Goal: Entertainment & Leisure: Consume media (video, audio)

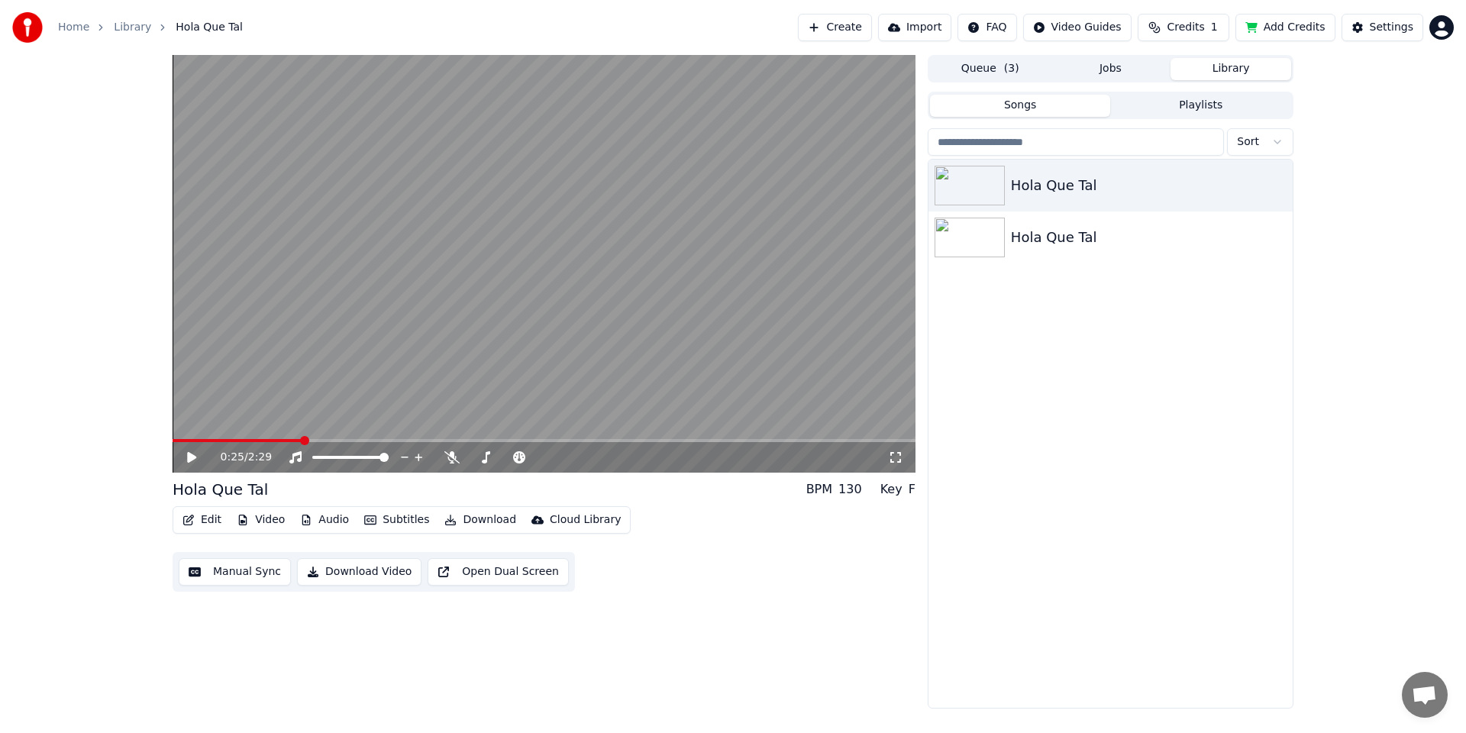
click at [1196, 106] on button "Playlists" at bounding box center [1200, 106] width 181 height 22
click at [1045, 105] on button "Songs" at bounding box center [1020, 106] width 181 height 22
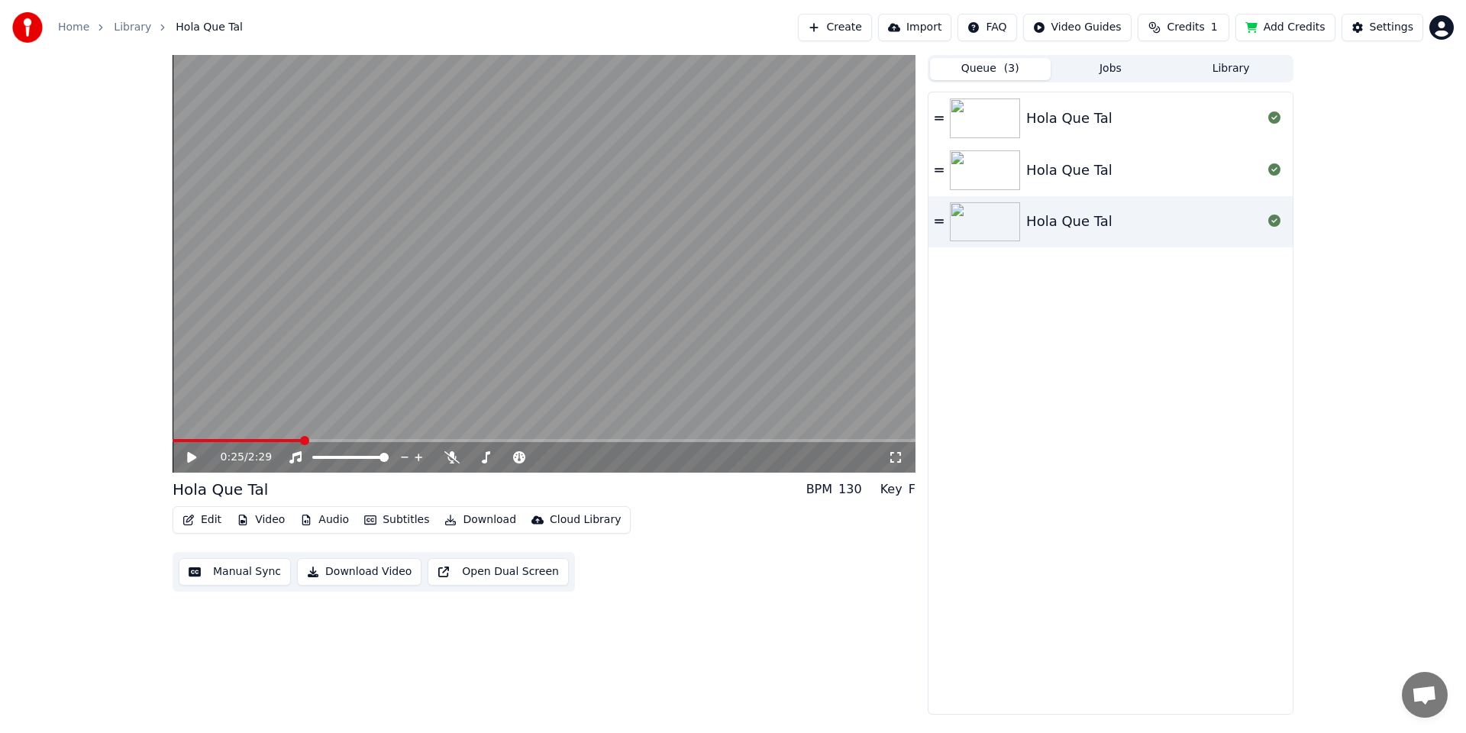
click at [982, 67] on button "Queue ( 3 )" at bounding box center [990, 69] width 121 height 22
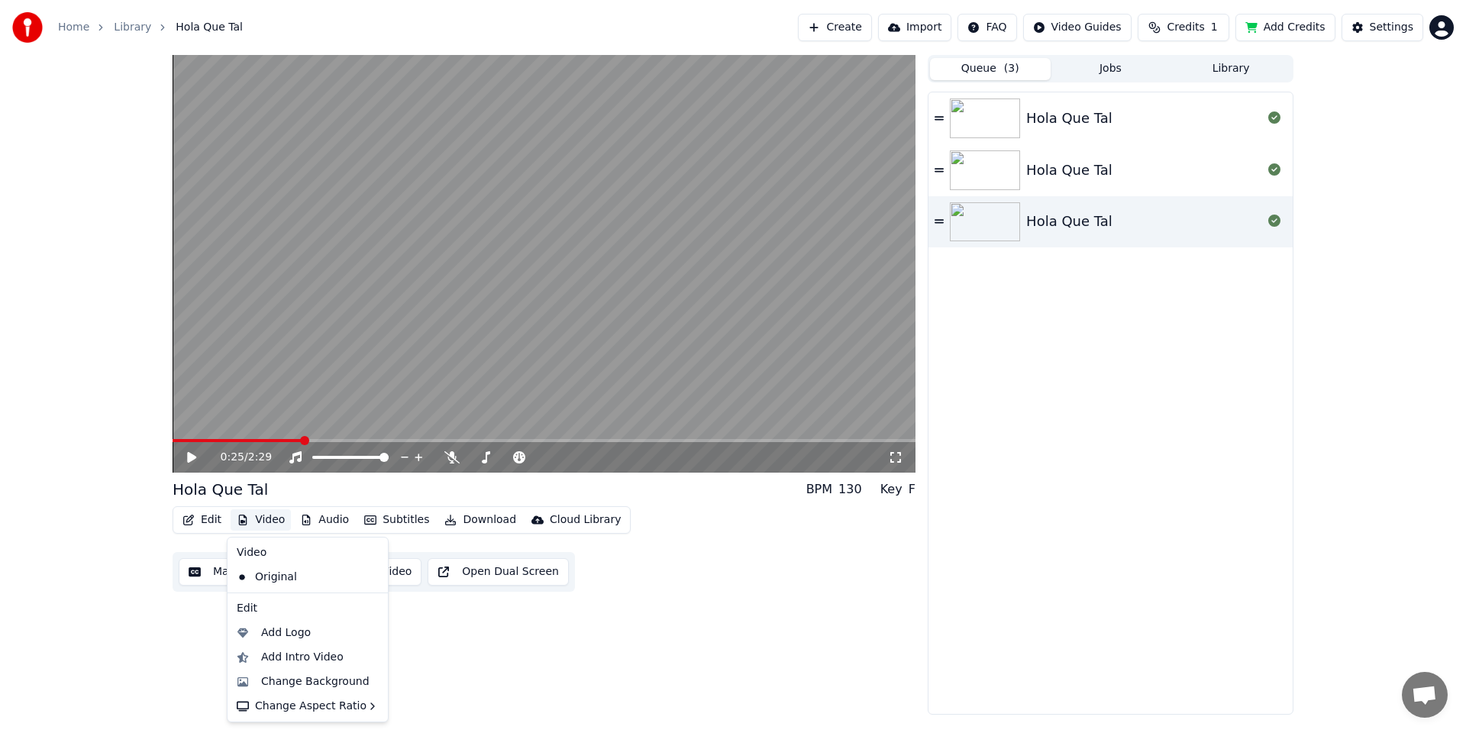
click at [268, 518] on button "Video" at bounding box center [261, 519] width 60 height 21
click at [304, 677] on div "Change Background" at bounding box center [315, 681] width 108 height 15
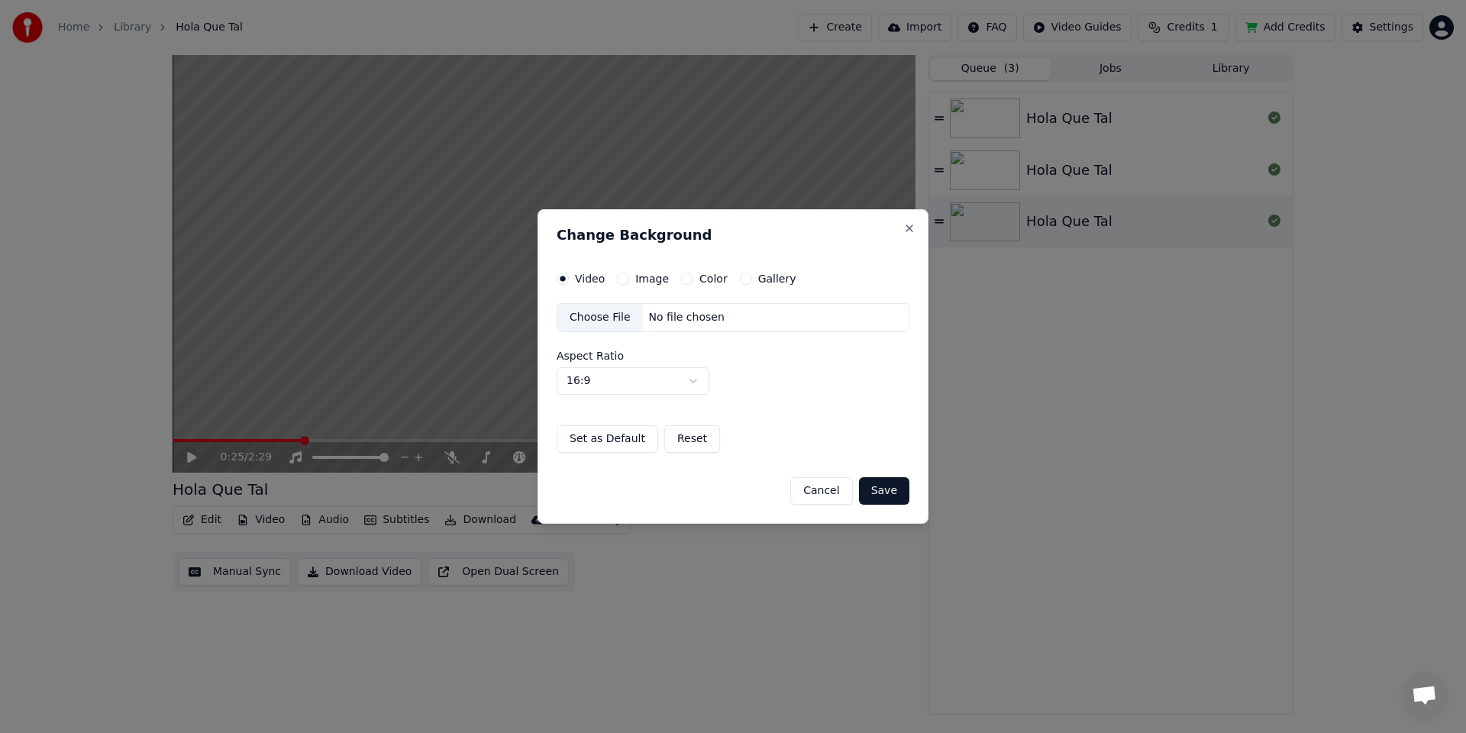
click at [648, 276] on label "Image" at bounding box center [652, 278] width 34 height 11
click at [629, 276] on button "Image" at bounding box center [623, 279] width 12 height 12
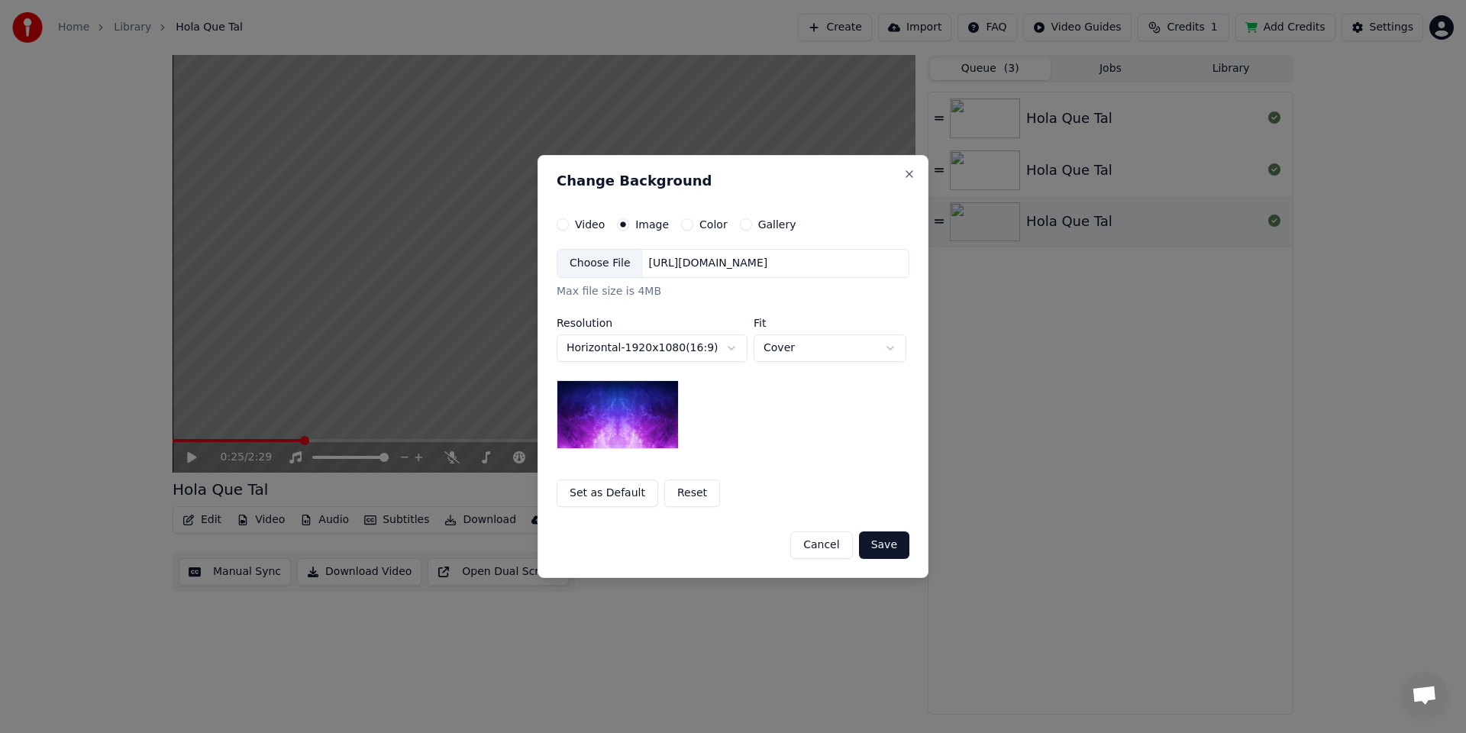
click at [619, 260] on div "Choose File" at bounding box center [601, 263] width 86 height 27
click at [884, 545] on button "Save" at bounding box center [884, 545] width 50 height 27
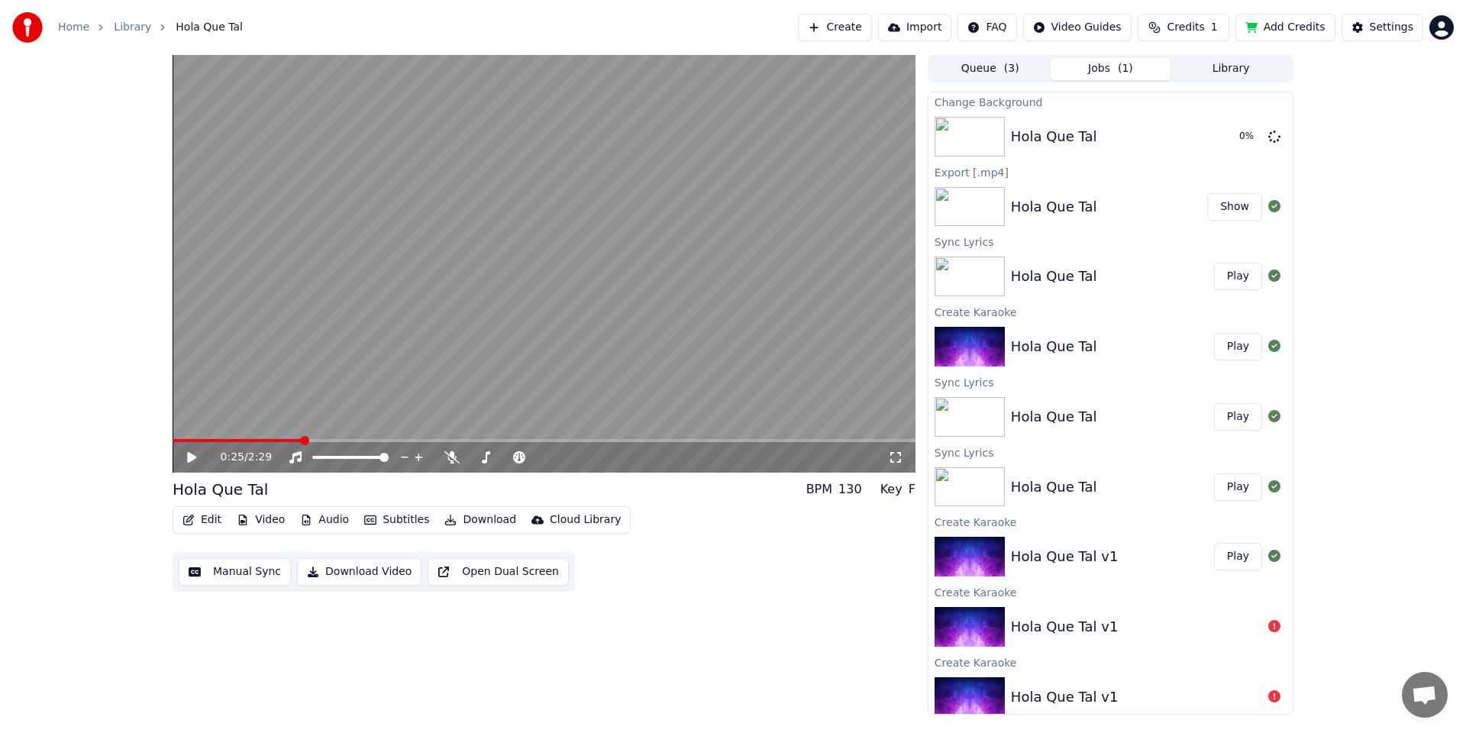
click at [134, 109] on div "0:25 / 2:29 Hola Que Tal BPM 130 Key F Edit Video Audio Subtitles Download Clou…" at bounding box center [733, 385] width 1466 height 660
click at [1226, 140] on button "Play" at bounding box center [1238, 136] width 48 height 27
click at [479, 445] on span at bounding box center [481, 440] width 9 height 9
click at [189, 457] on icon at bounding box center [192, 457] width 8 height 9
click at [975, 125] on img at bounding box center [970, 137] width 70 height 40
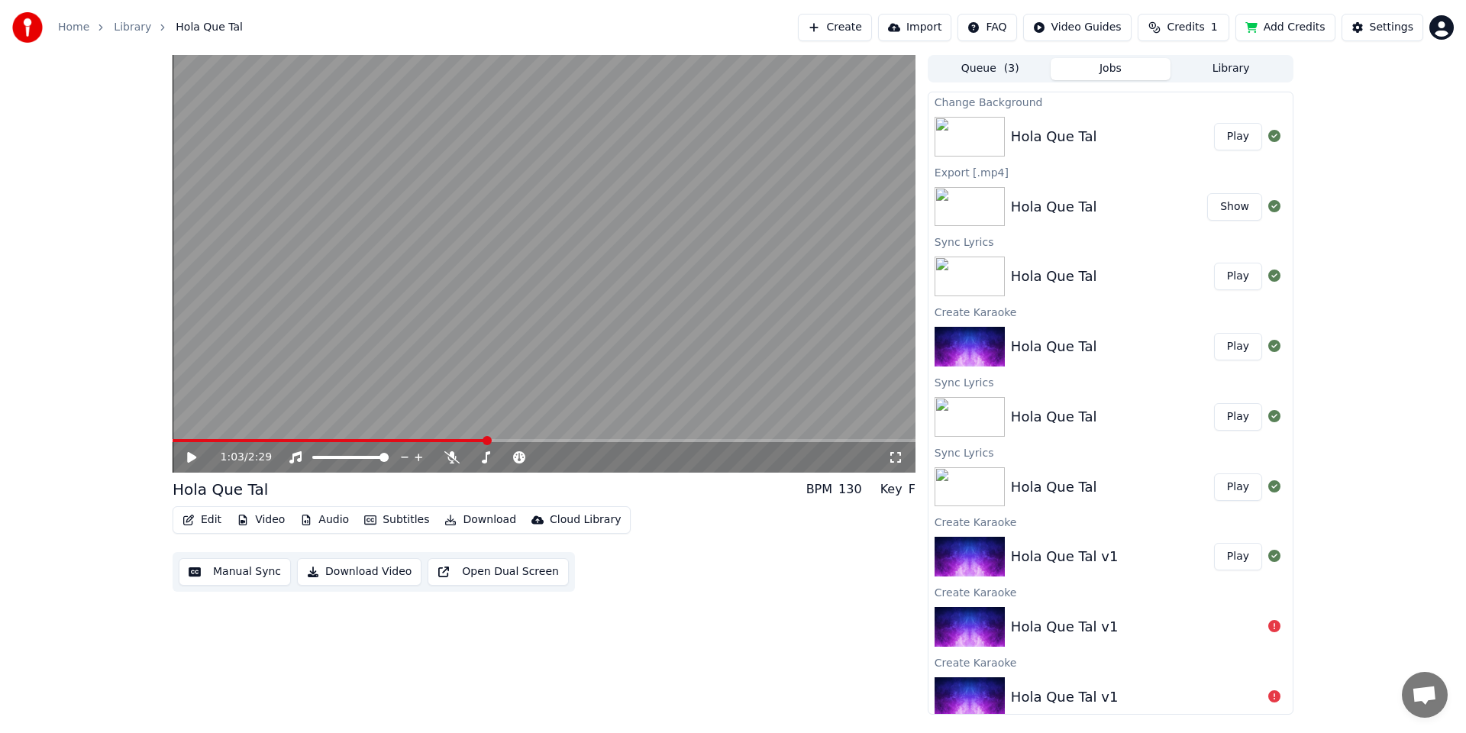
click at [131, 29] on link "Library" at bounding box center [132, 27] width 37 height 15
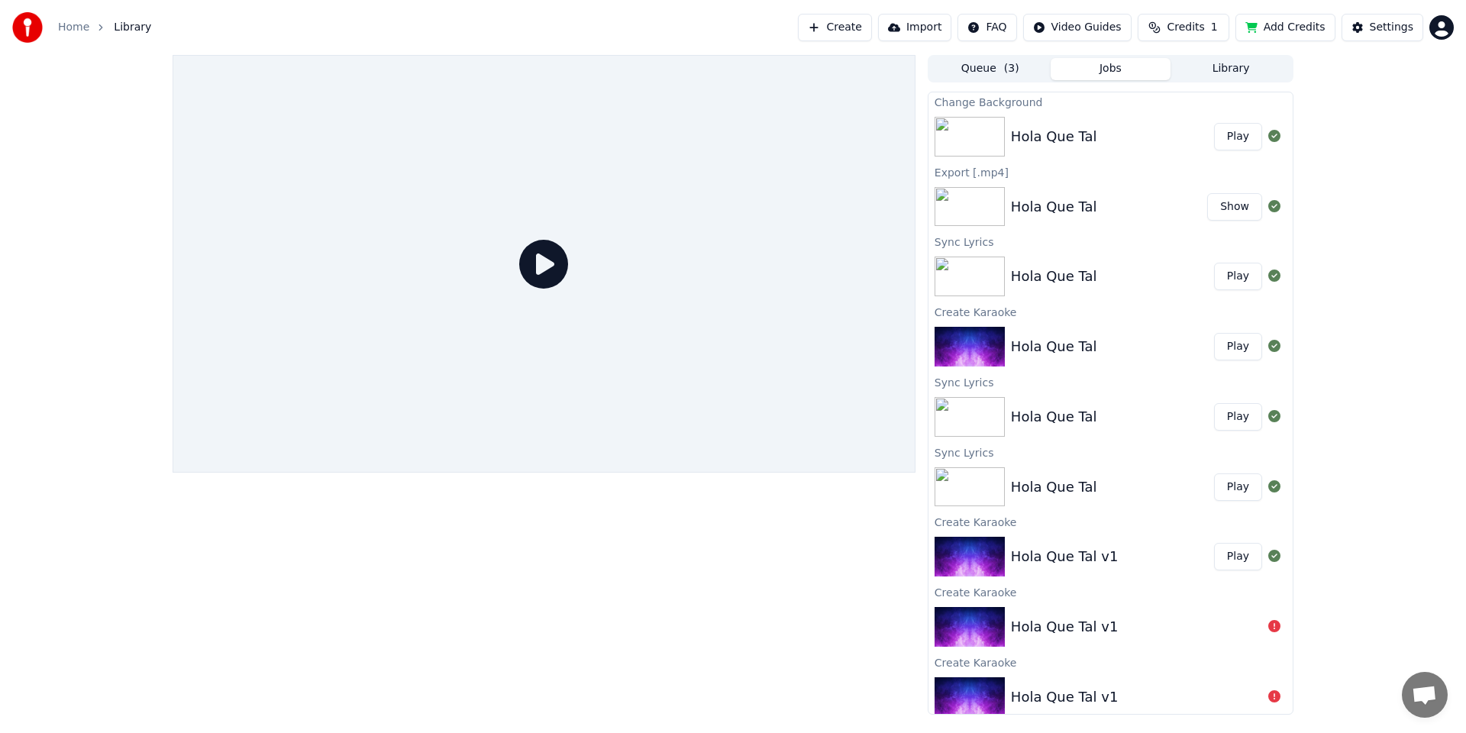
click at [1055, 127] on div "Hola Que Tal" at bounding box center [1054, 136] width 86 height 21
